Goal: Transaction & Acquisition: Purchase product/service

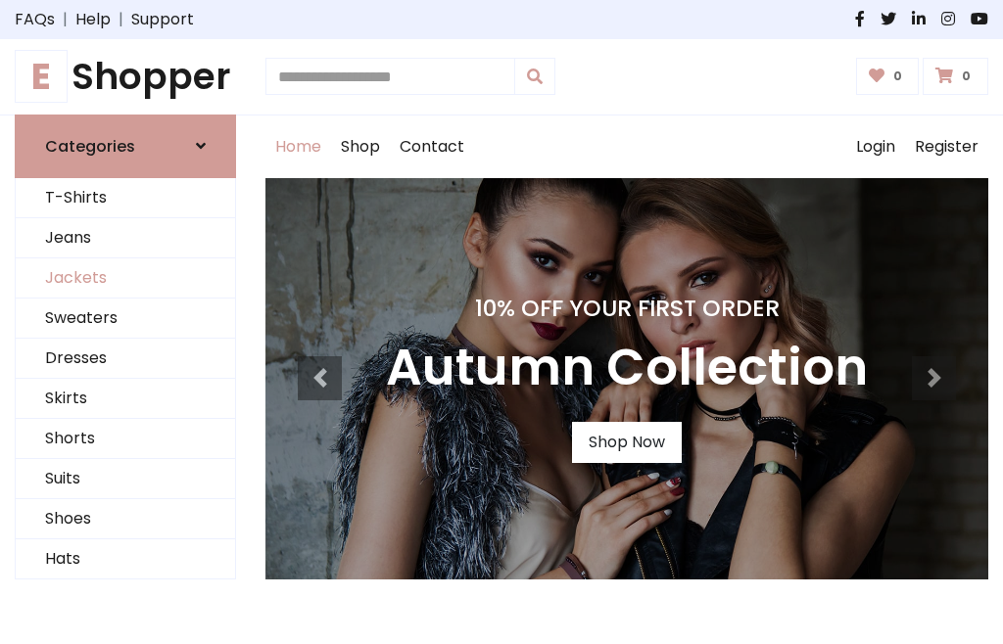
click at [125, 278] on link "Jackets" at bounding box center [125, 278] width 219 height 40
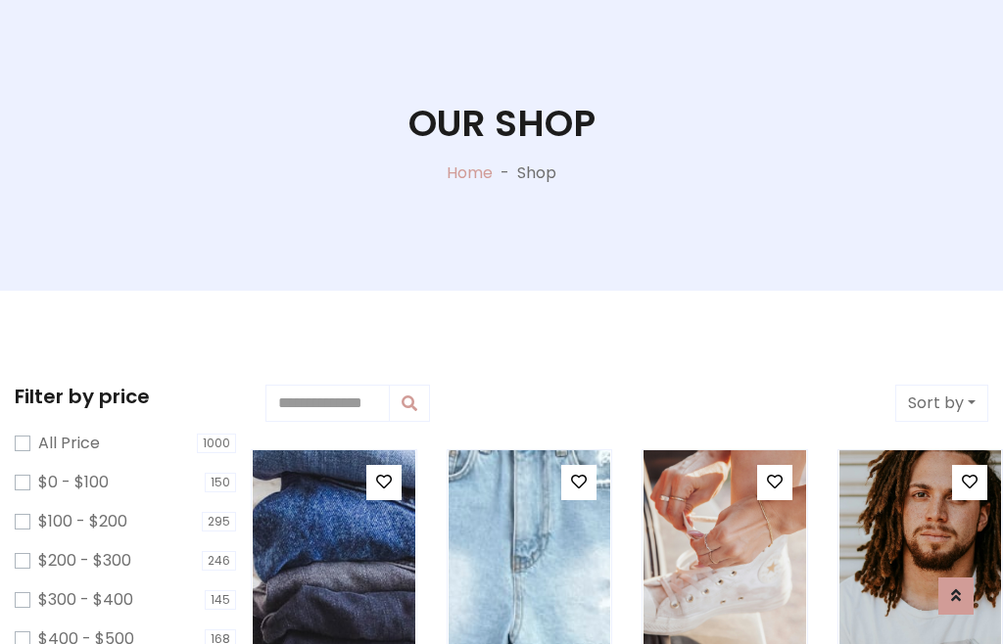
scroll to position [100, 0]
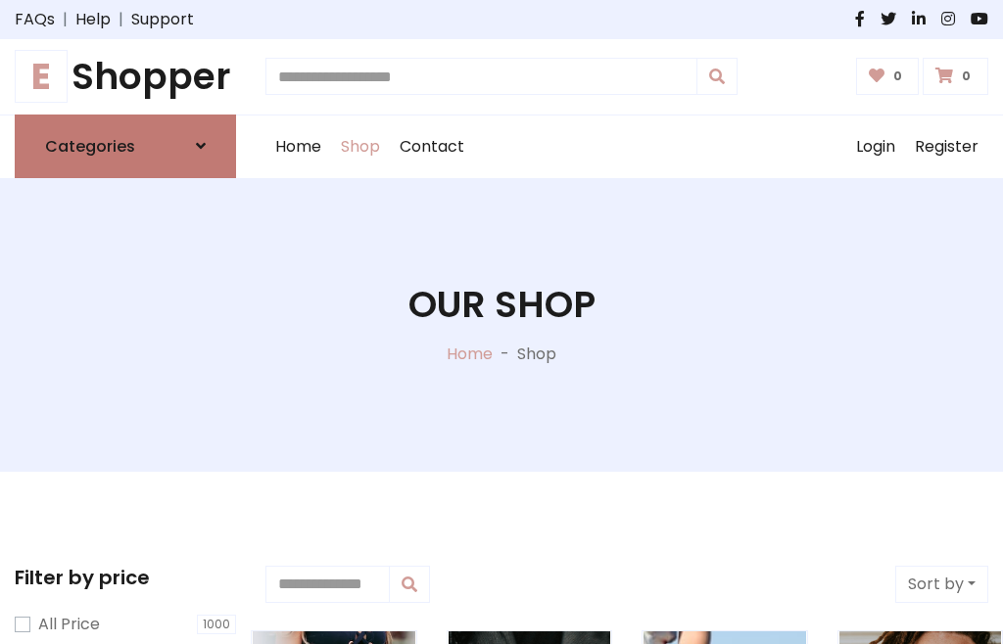
click at [125, 146] on h6 "Categories" at bounding box center [90, 146] width 90 height 19
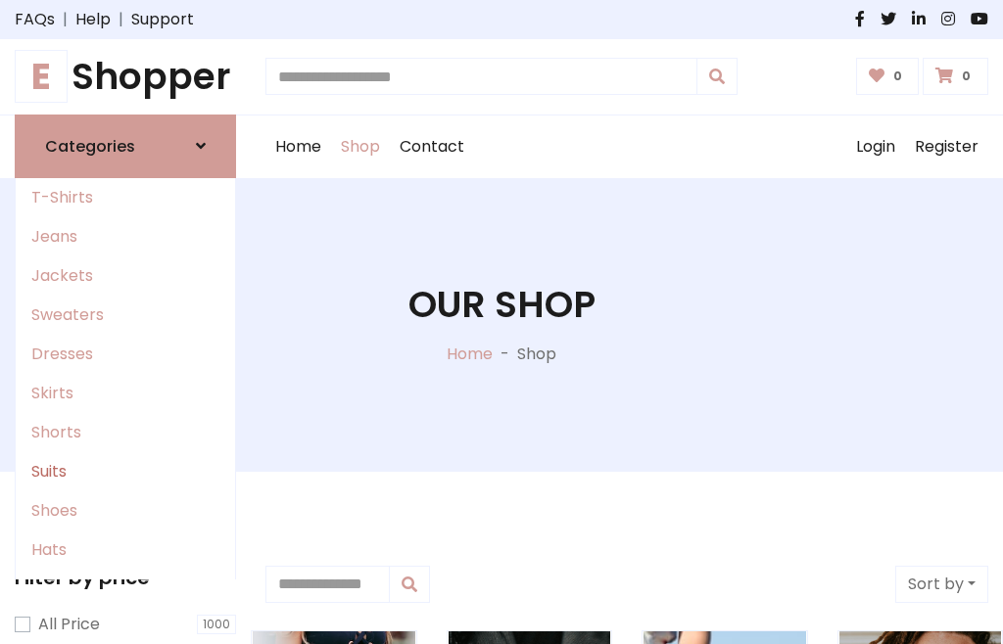
click at [125, 471] on link "Suits" at bounding box center [125, 471] width 219 height 39
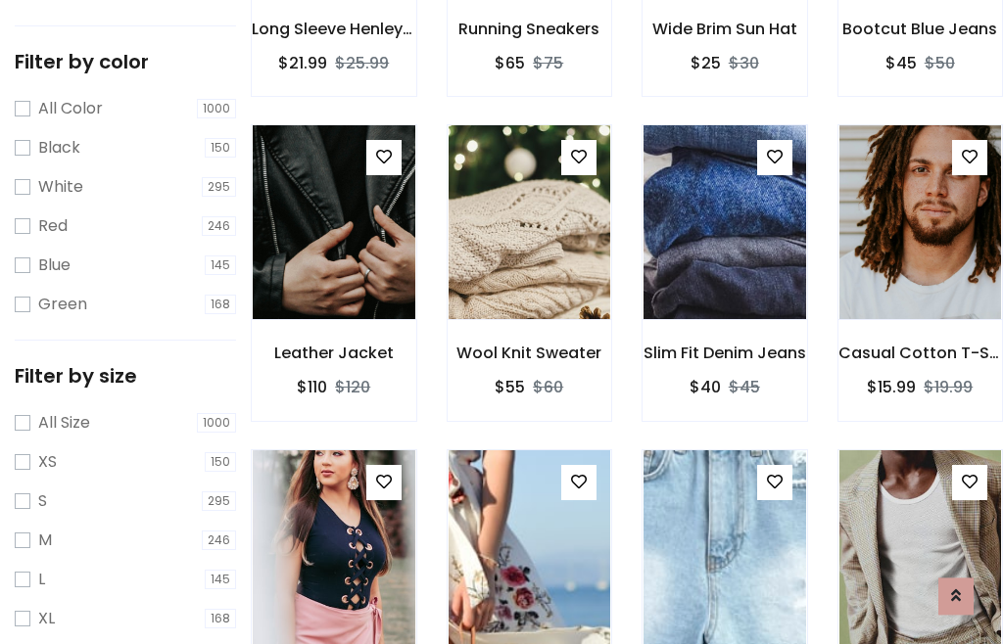
scroll to position [99, 0]
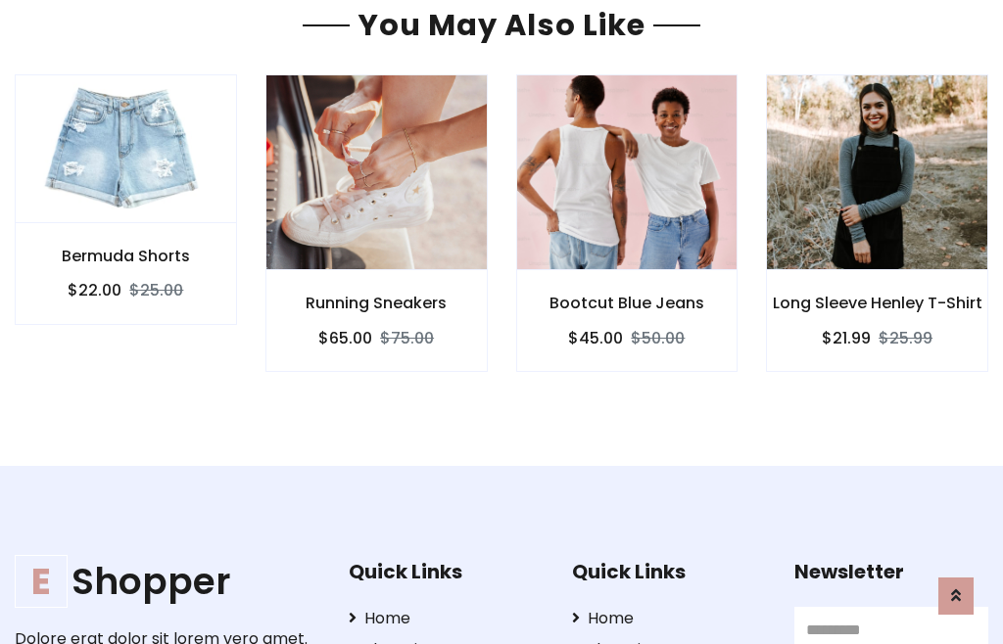
scroll to position [1655, 0]
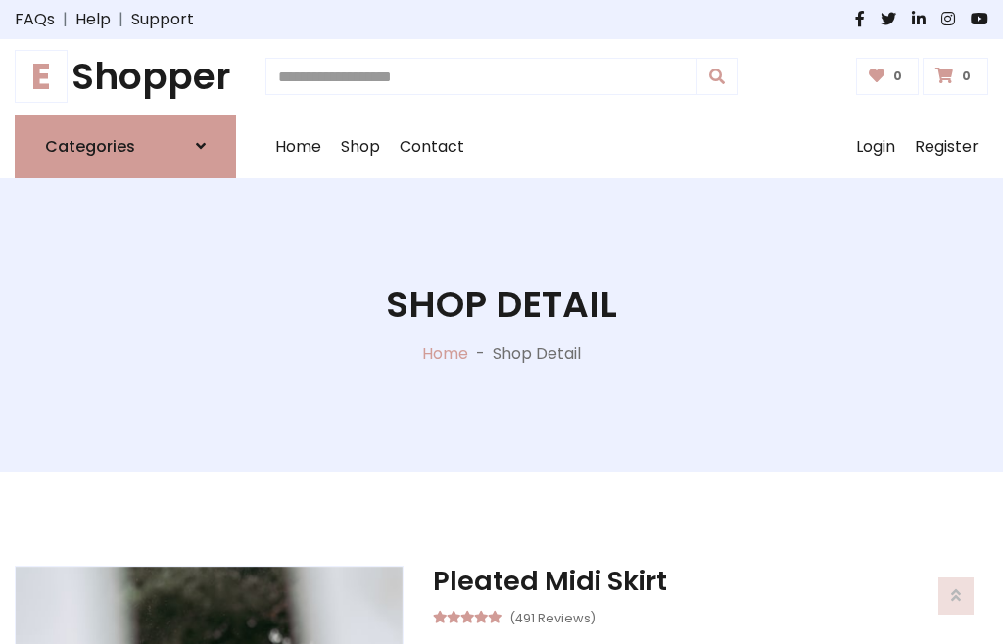
scroll to position [1828, 0]
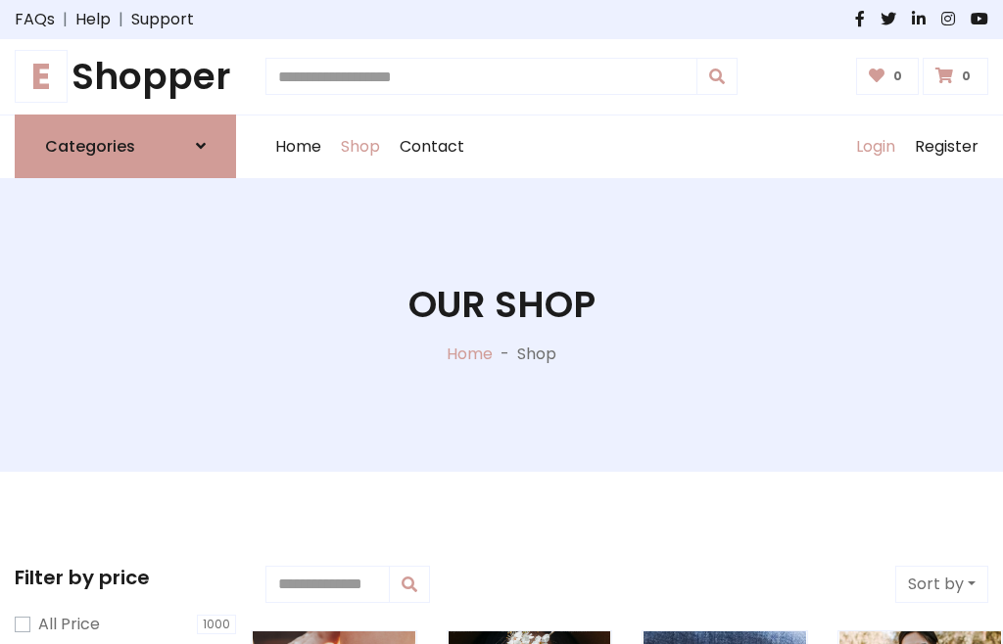
click at [874, 146] on link "Login" at bounding box center [875, 147] width 59 height 63
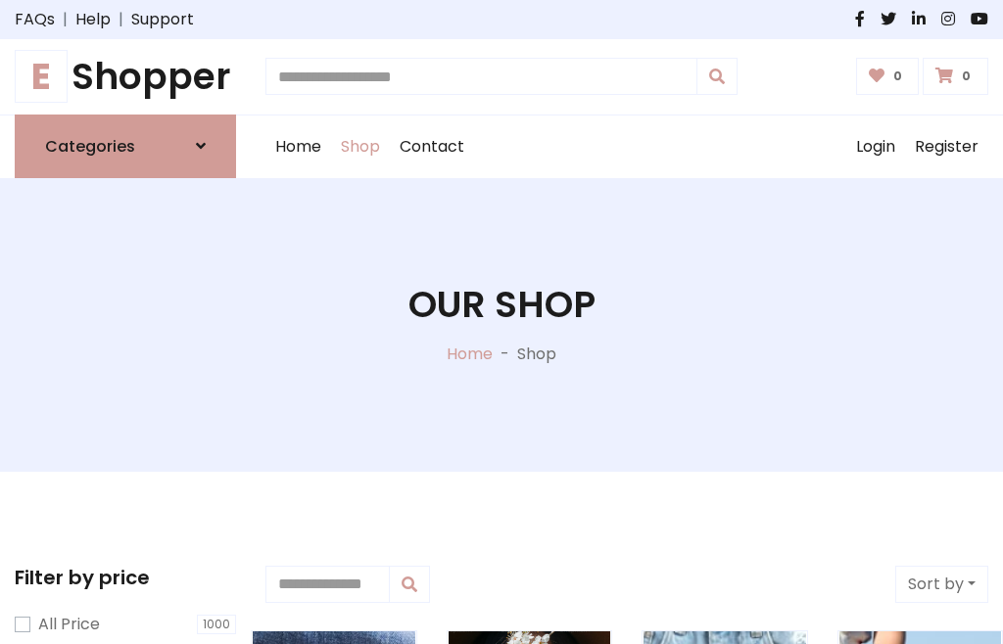
scroll to position [99, 0]
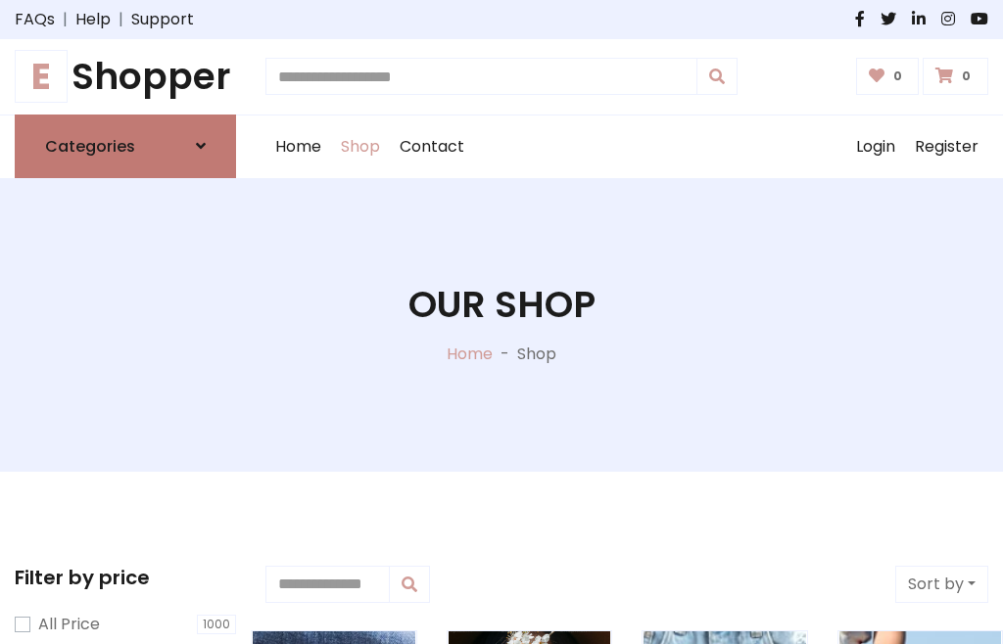
click at [201, 146] on icon at bounding box center [201, 146] width 10 height 16
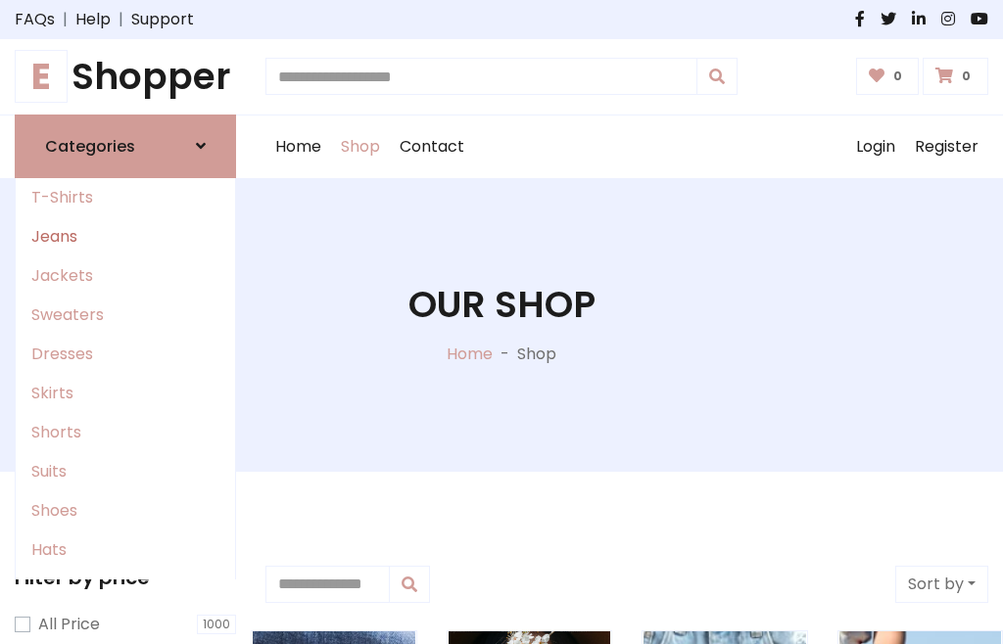
click at [125, 236] on link "Jeans" at bounding box center [125, 236] width 219 height 39
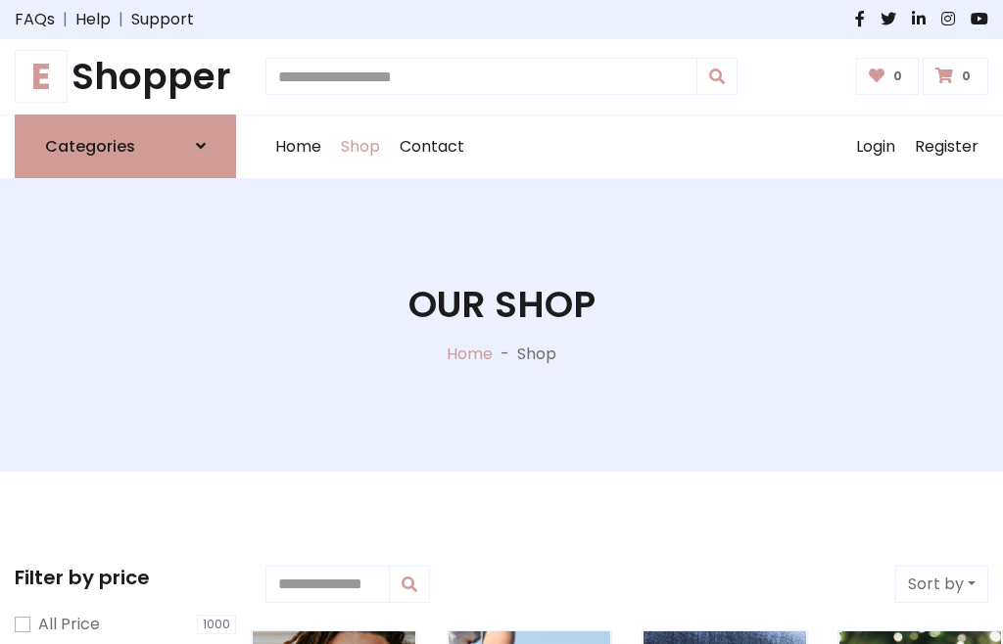
scroll to position [99, 0]
